Goal: Find specific page/section

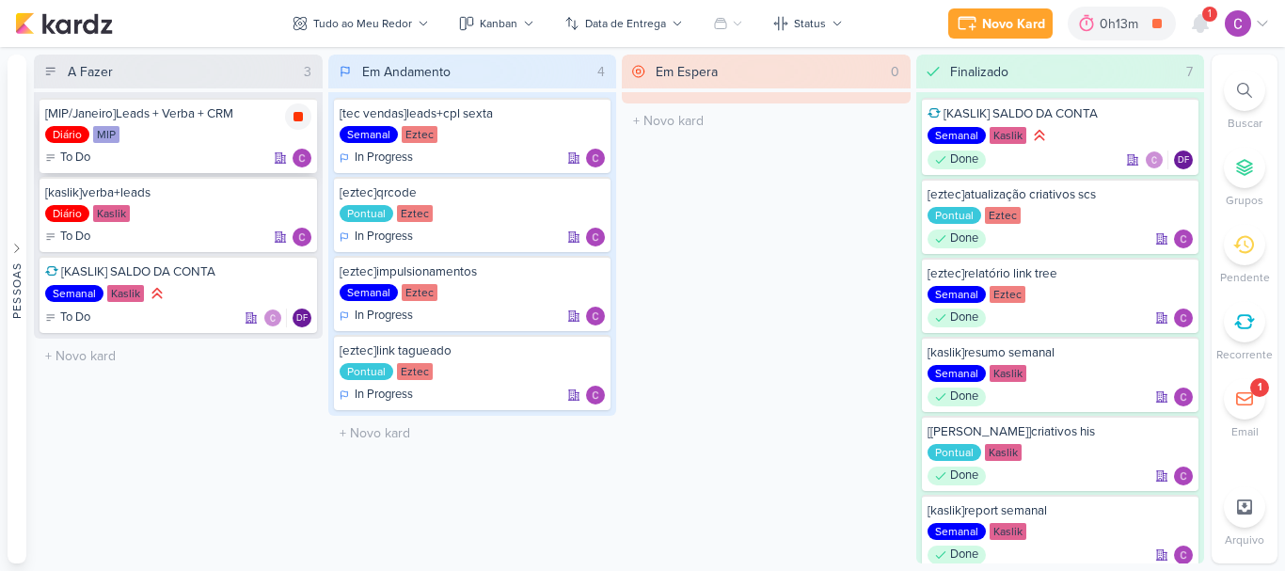
click at [294, 112] on icon at bounding box center [298, 116] width 15 height 15
click at [1196, 24] on icon at bounding box center [1200, 23] width 15 height 17
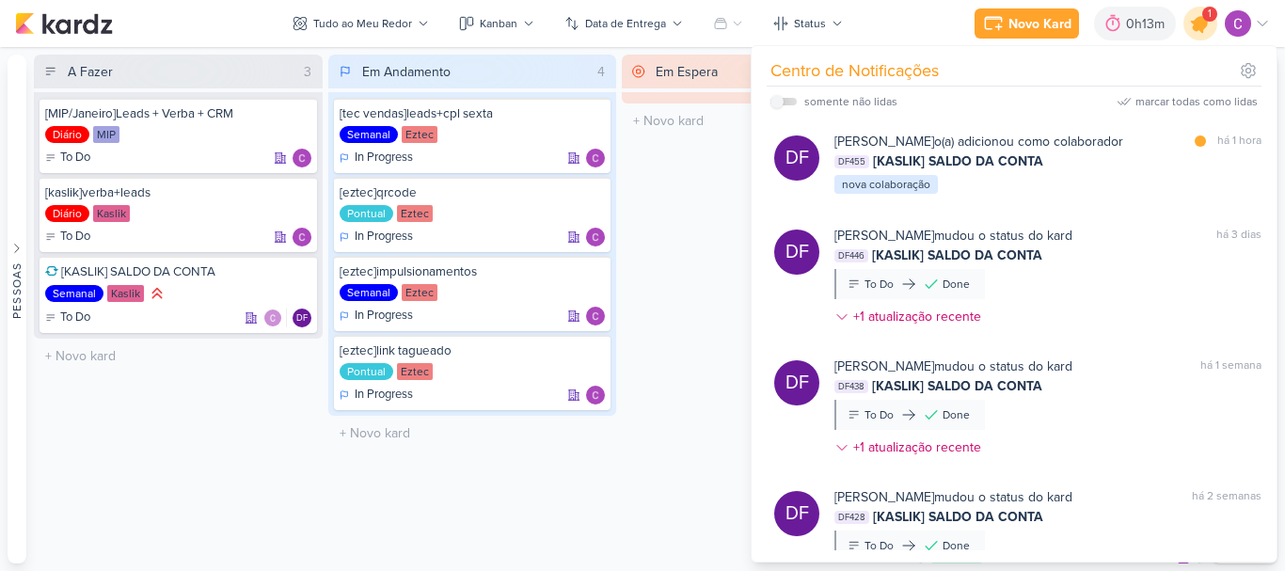
click at [1196, 24] on icon at bounding box center [1200, 23] width 23 height 23
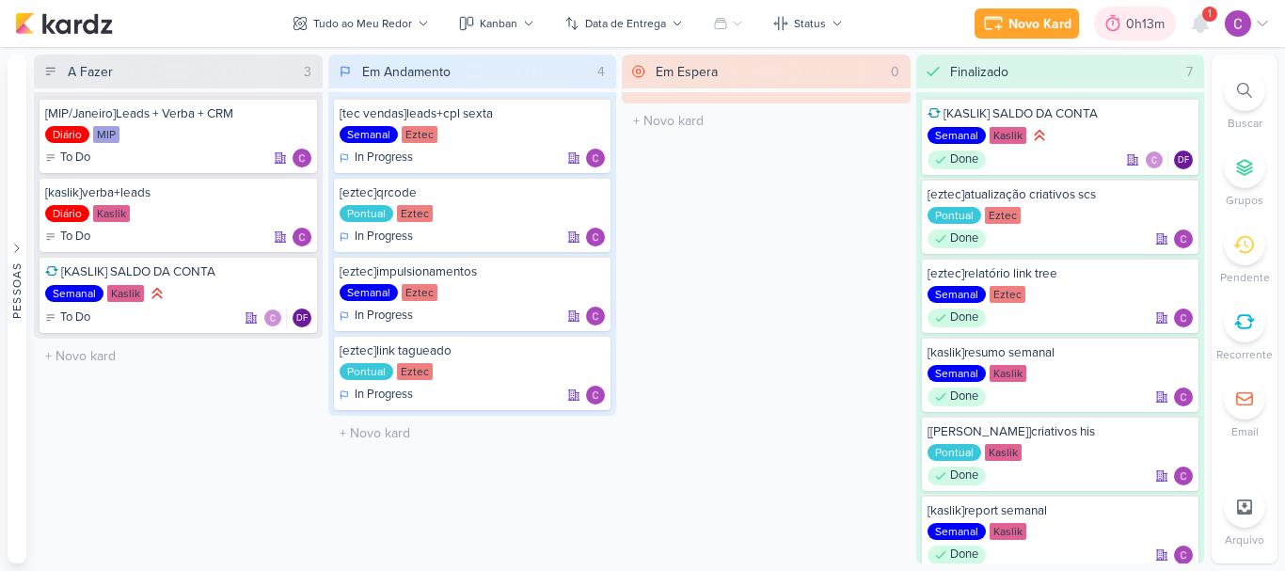
click at [1130, 25] on div "0h13m" at bounding box center [1148, 24] width 44 height 20
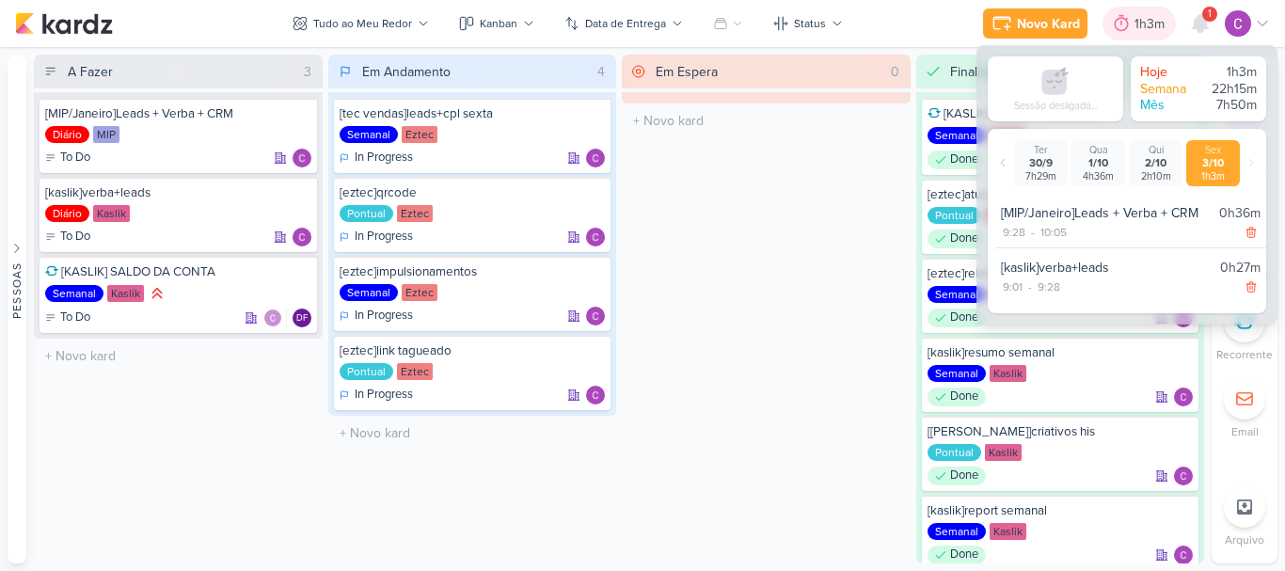
click at [1130, 25] on icon at bounding box center [1121, 23] width 19 height 19
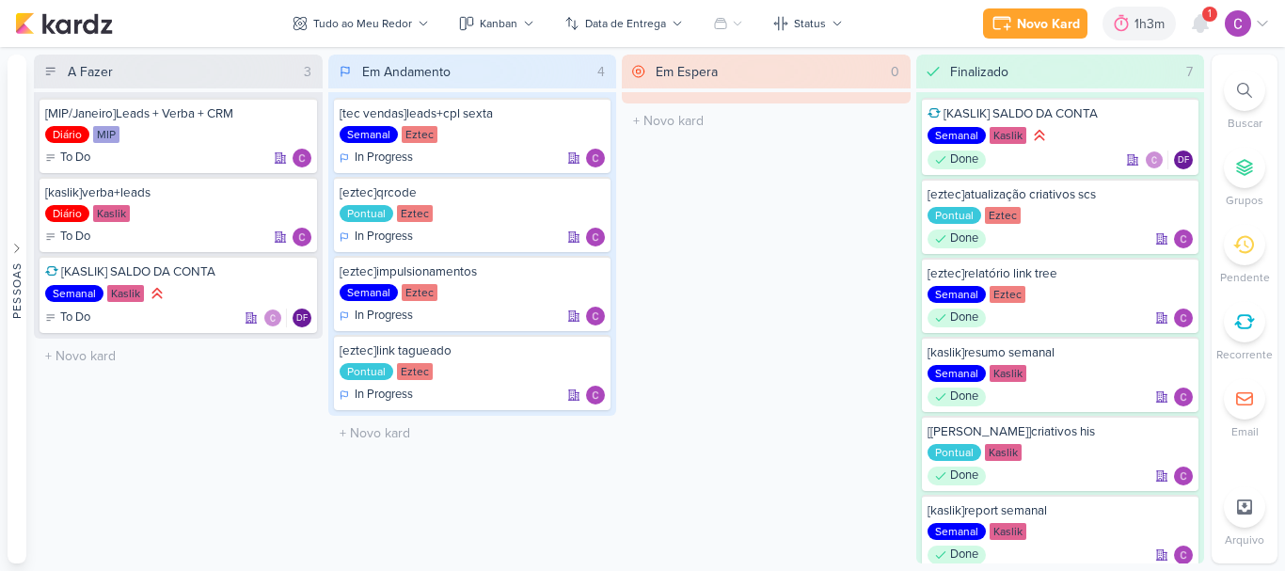
click at [1254, 88] on div at bounding box center [1244, 90] width 41 height 41
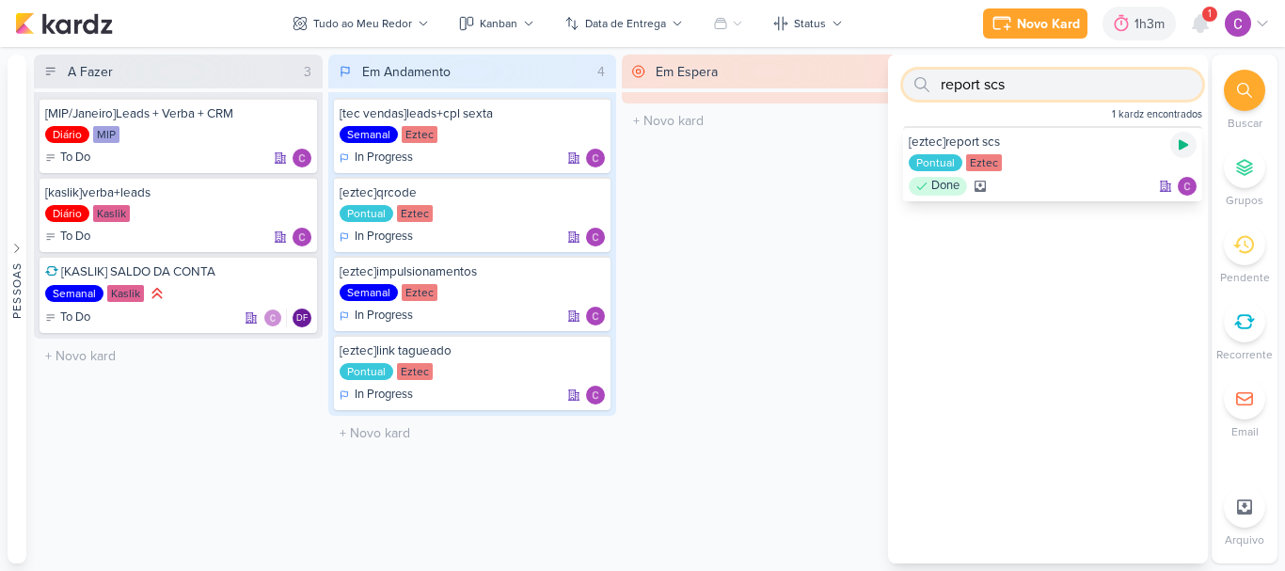
type input "report scs"
click at [1179, 146] on icon at bounding box center [1183, 145] width 9 height 10
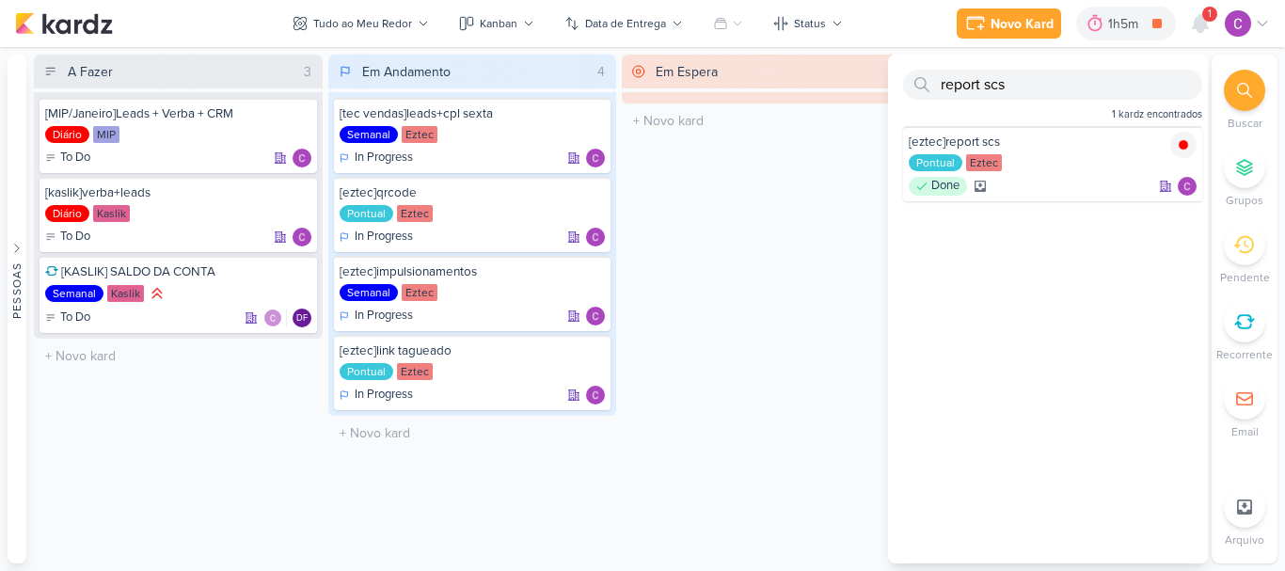
click at [779, 188] on div "Em Espera 0 O título do kard deve ter menos que 100 caracteres" at bounding box center [766, 309] width 289 height 509
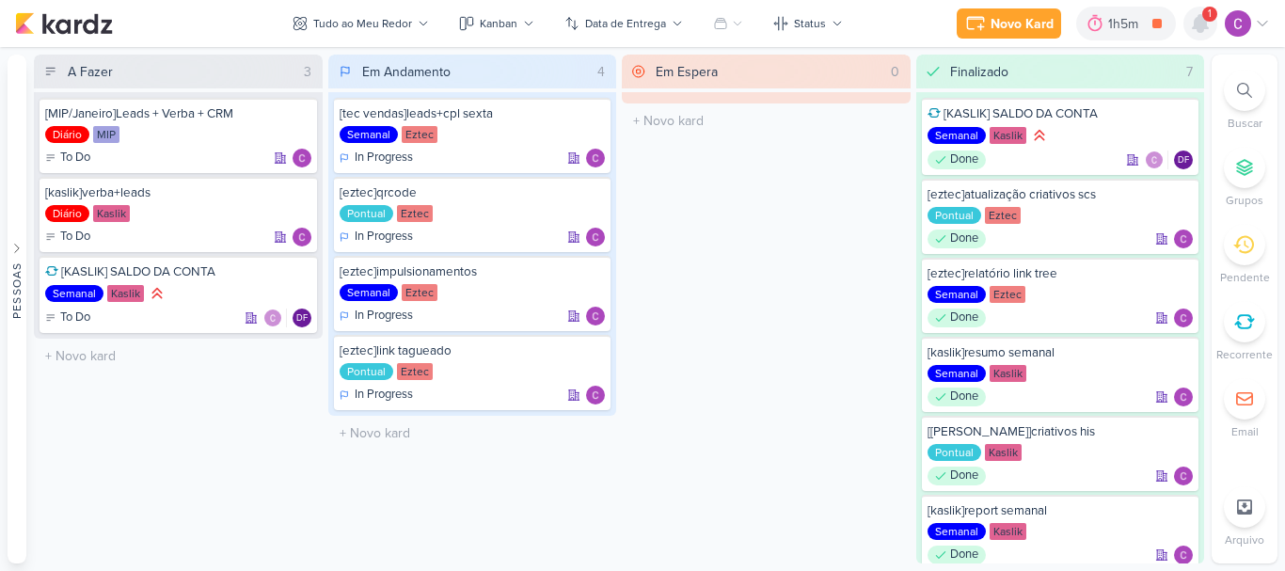
click at [1198, 21] on icon at bounding box center [1200, 23] width 15 height 17
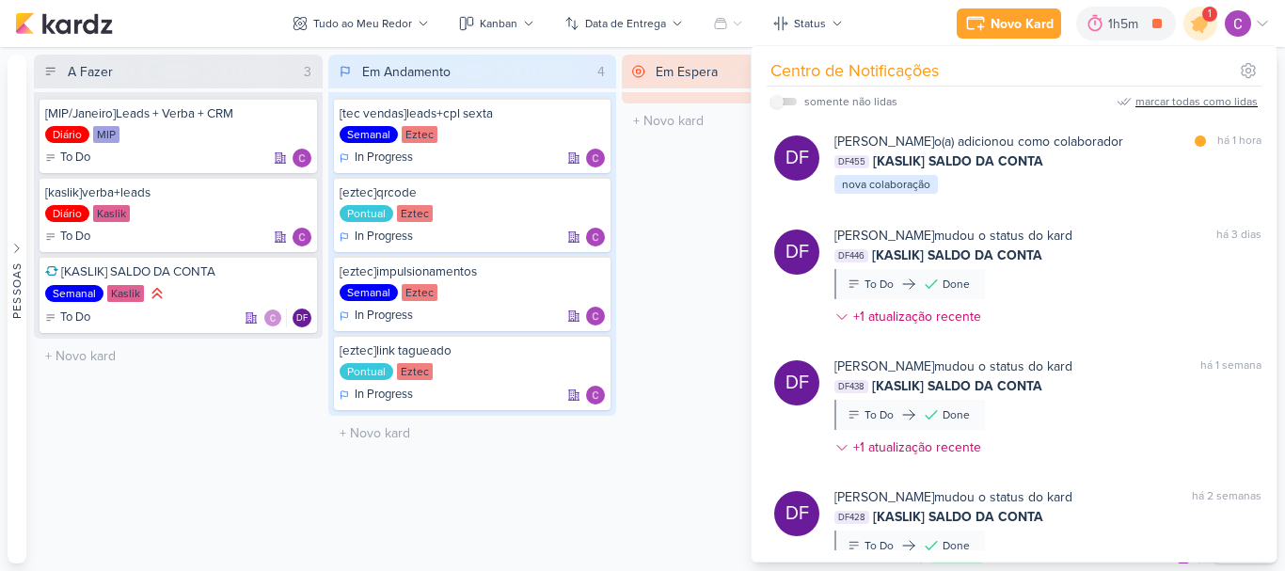
click at [1197, 96] on div "marcar todas como lidas" at bounding box center [1197, 101] width 122 height 17
click at [1201, 18] on icon at bounding box center [1200, 23] width 23 height 23
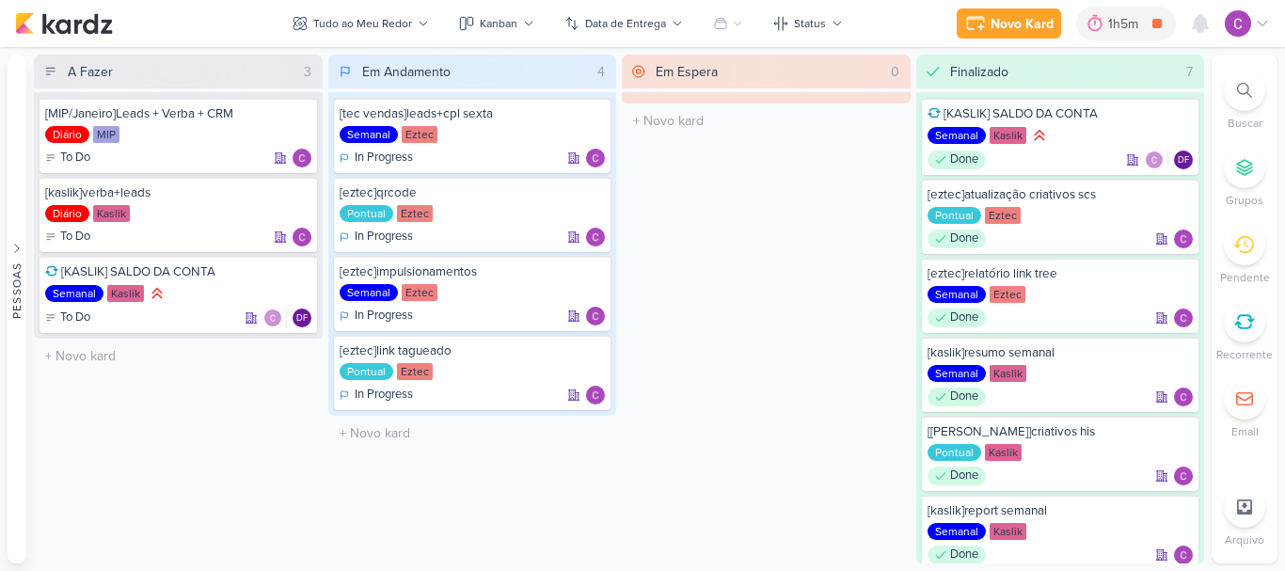
click at [804, 202] on div "Em Espera 0 O título do kard deve ter menos que 100 caracteres" at bounding box center [766, 309] width 289 height 509
click at [1154, 24] on icon at bounding box center [1157, 23] width 9 height 9
click at [592, 118] on icon at bounding box center [591, 117] width 9 height 10
click at [594, 123] on icon at bounding box center [591, 116] width 15 height 15
click at [1148, 21] on div "1h11m" at bounding box center [1152, 24] width 38 height 20
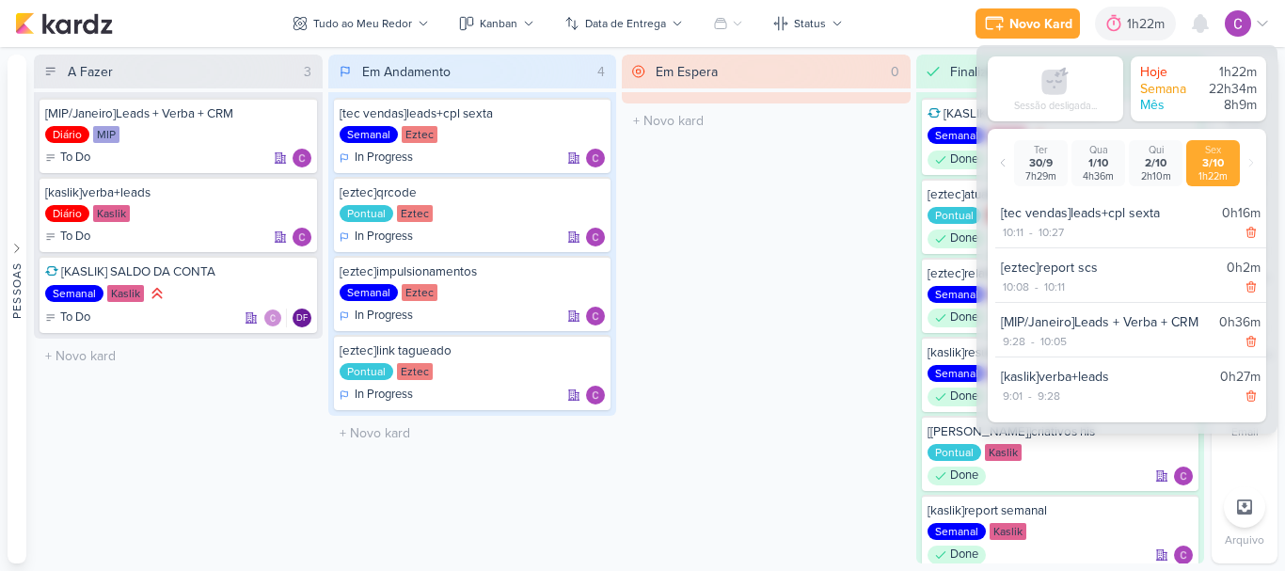
click at [1099, 275] on div "[eztec]report scs" at bounding box center [1110, 268] width 218 height 20
click at [1074, 268] on div "[eztec]report scs" at bounding box center [1110, 268] width 218 height 20
click at [1070, 279] on div "10:08 - 10:11" at bounding box center [1131, 287] width 260 height 19
drag, startPoint x: 804, startPoint y: 156, endPoint x: 881, endPoint y: 159, distance: 76.3
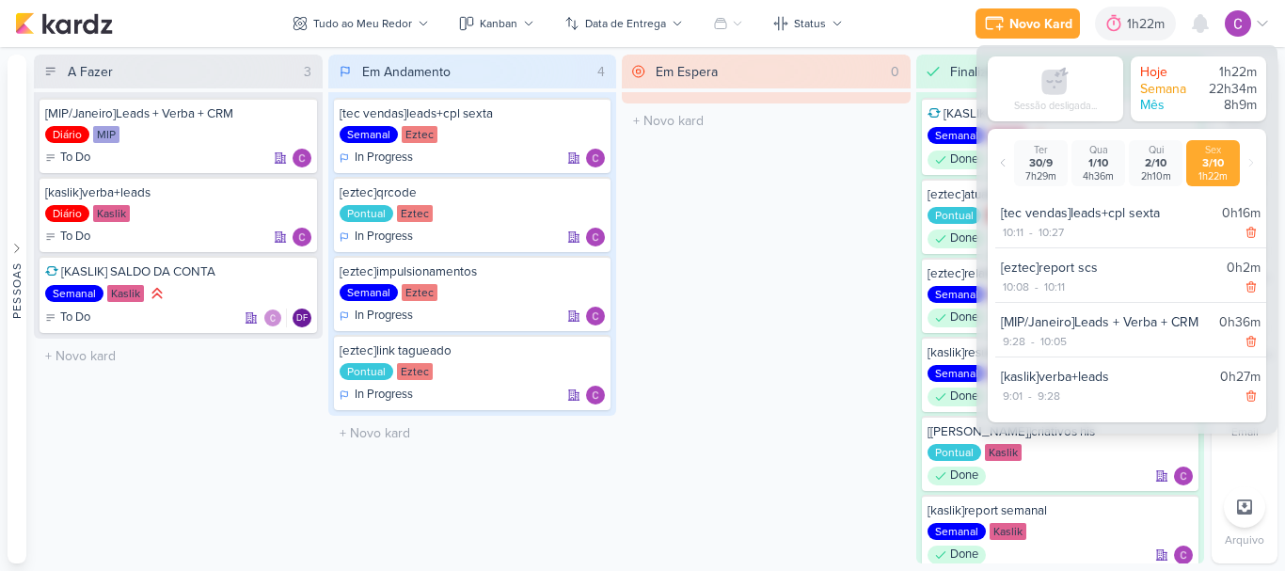
click at [814, 161] on div "Em Espera 0 O título do kard deve ter menos que 100 caracteres" at bounding box center [766, 309] width 289 height 509
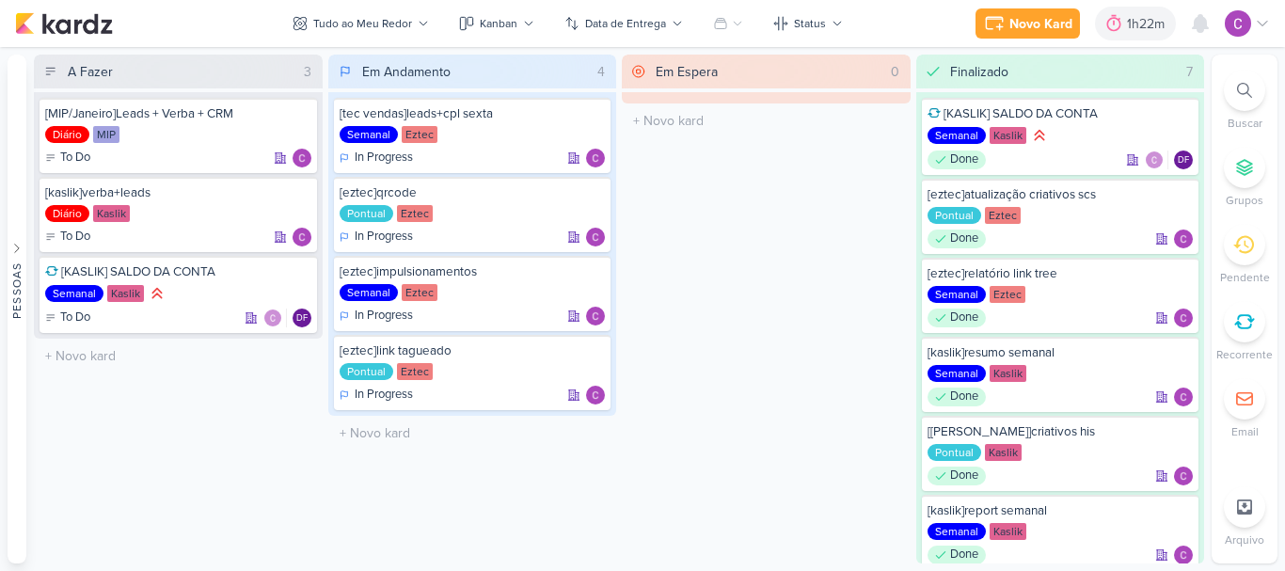
click at [1244, 92] on icon at bounding box center [1244, 90] width 15 height 15
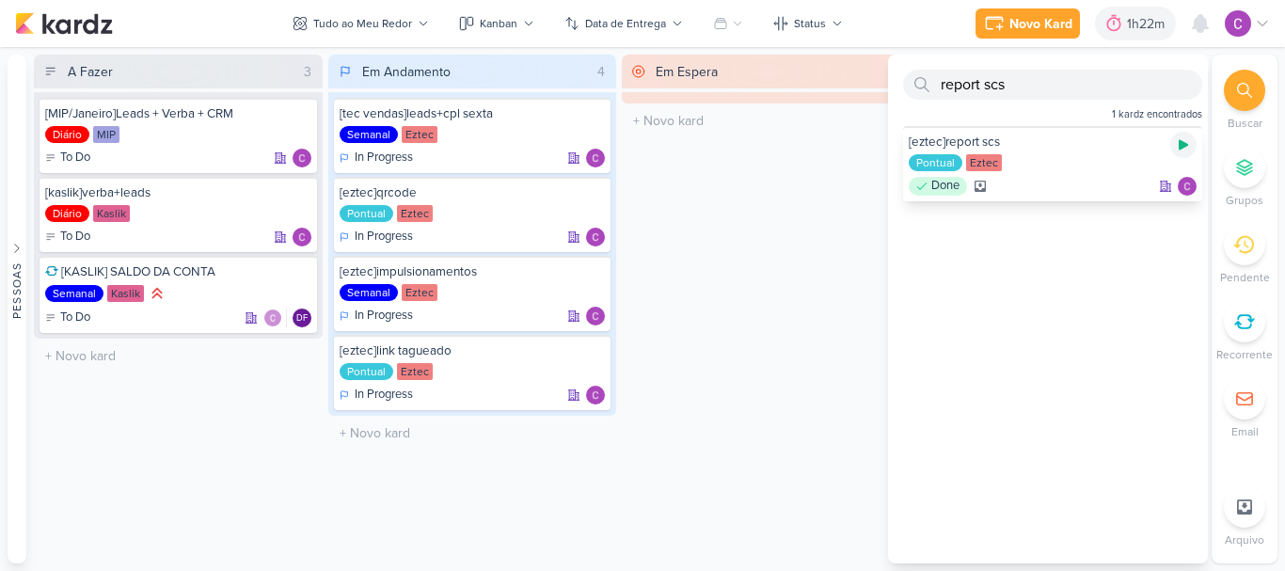
click at [1176, 149] on icon at bounding box center [1183, 144] width 15 height 15
click at [1180, 145] on icon at bounding box center [1183, 144] width 9 height 9
click at [593, 191] on icon at bounding box center [591, 195] width 15 height 15
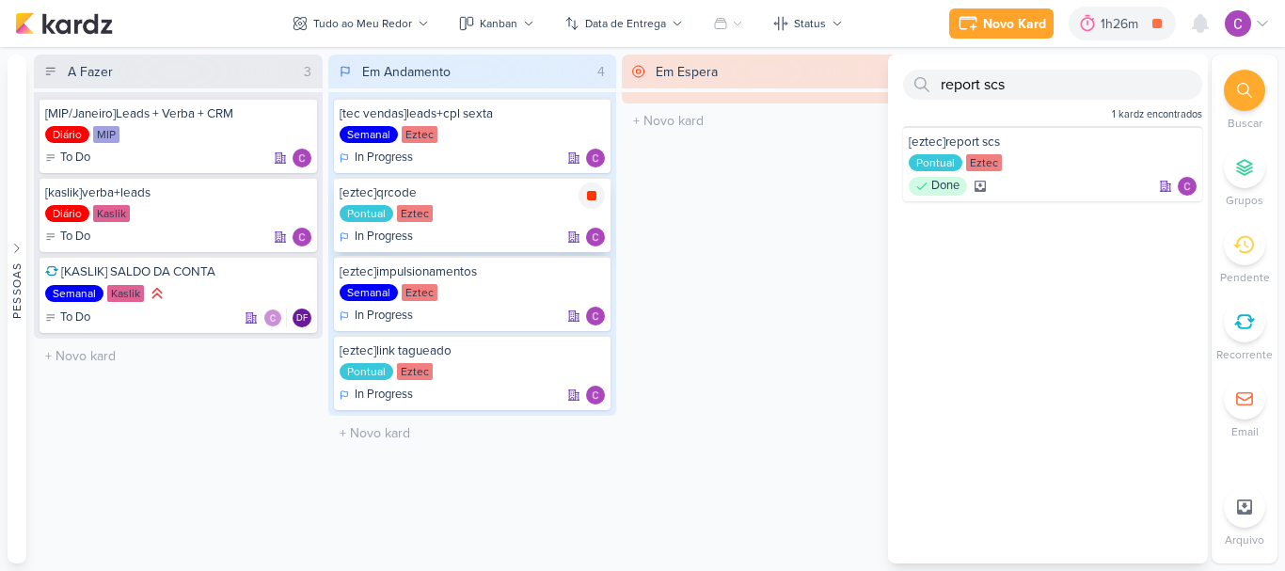
click at [594, 194] on icon at bounding box center [591, 195] width 9 height 9
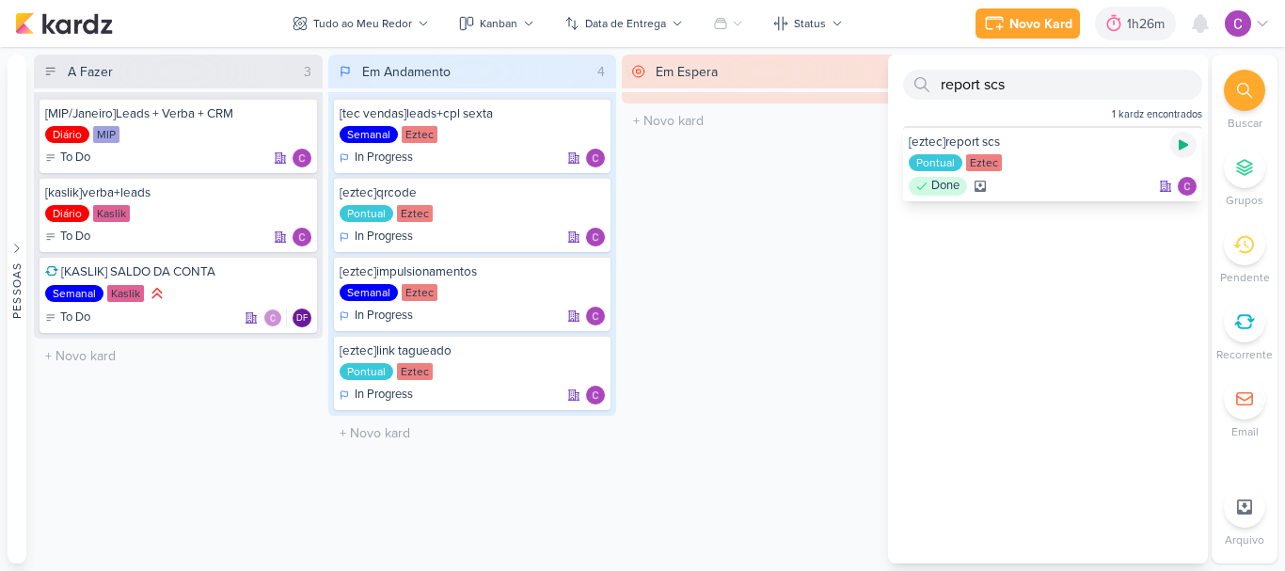
click at [1176, 150] on icon at bounding box center [1183, 144] width 15 height 15
click at [724, 380] on div "Em Espera 0 O título do kard deve ter menos que 100 caracteres" at bounding box center [766, 309] width 289 height 509
